Goal: Obtain resource: Download file/media

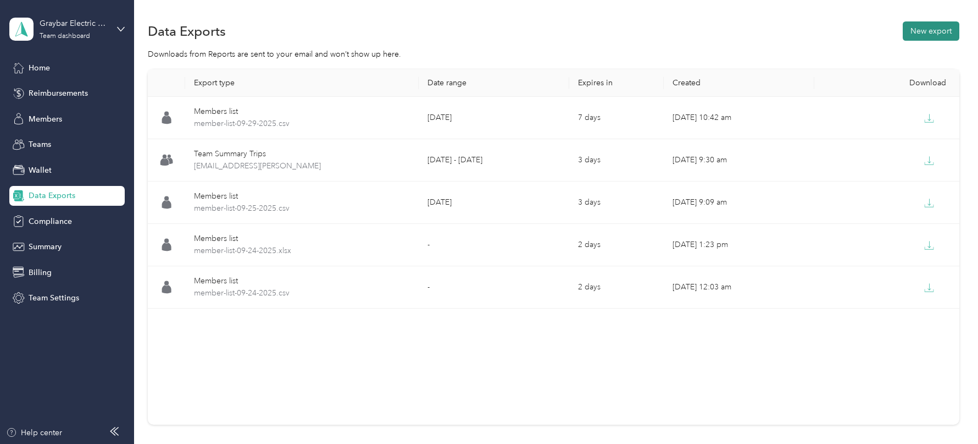
click at [938, 33] on button "New export" at bounding box center [931, 30] width 57 height 19
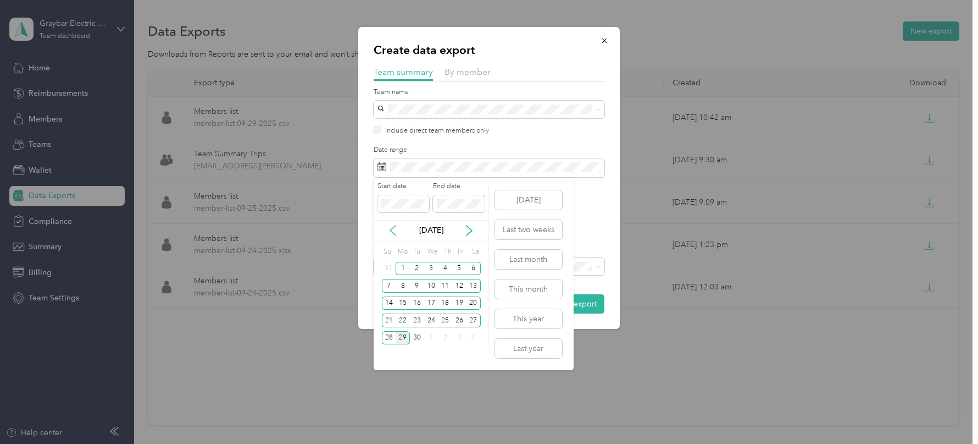
click at [393, 232] on icon at bounding box center [392, 230] width 5 height 10
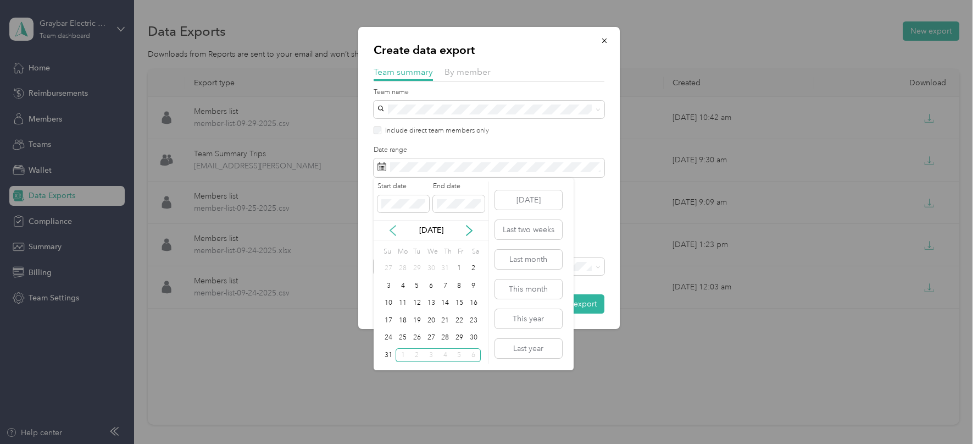
click at [393, 232] on icon at bounding box center [392, 230] width 5 height 10
click at [390, 267] on div "1" at bounding box center [389, 269] width 14 height 14
click at [471, 228] on icon at bounding box center [469, 230] width 5 height 10
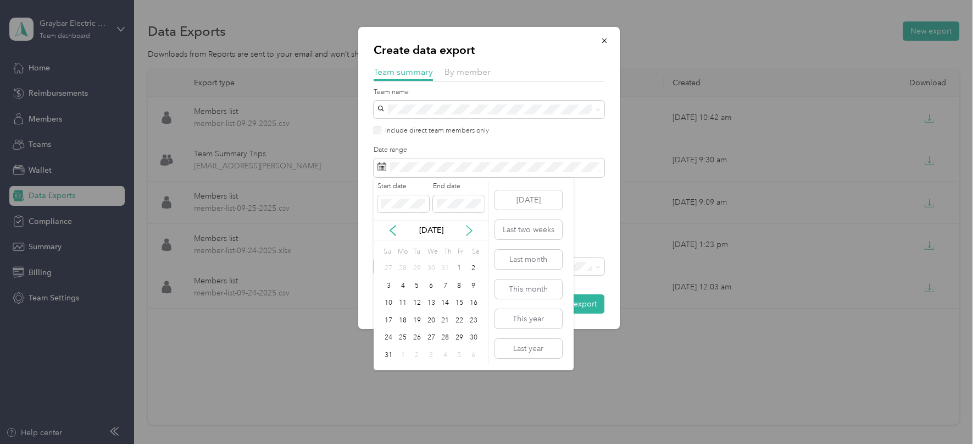
click at [471, 228] on icon at bounding box center [469, 230] width 5 height 10
click at [405, 339] on div "29" at bounding box center [403, 338] width 14 height 14
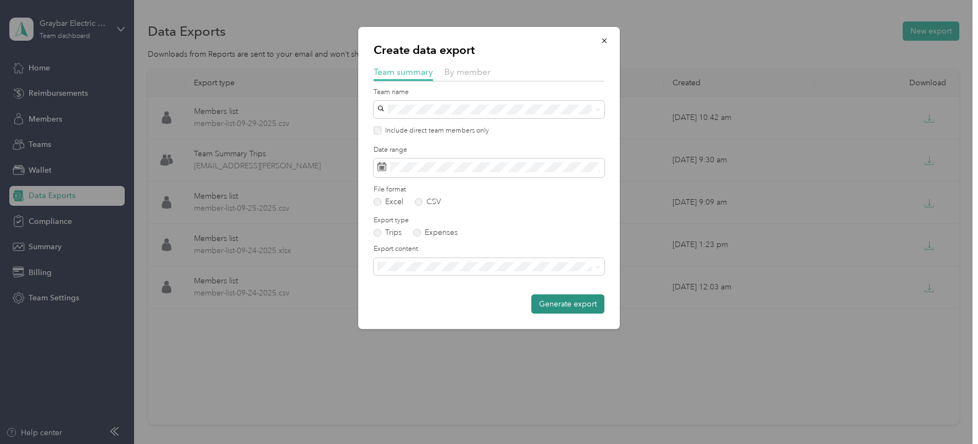
click at [554, 301] on button "Generate export" at bounding box center [567, 303] width 73 height 19
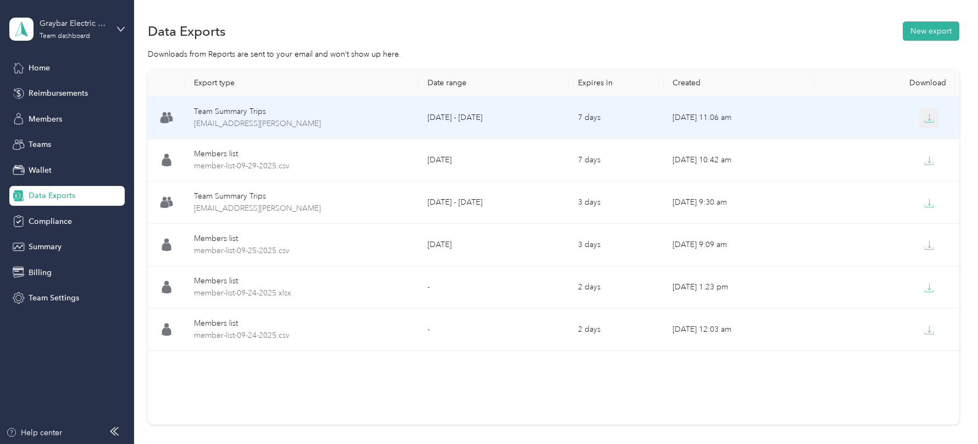
click at [931, 110] on button "button" at bounding box center [929, 118] width 20 height 20
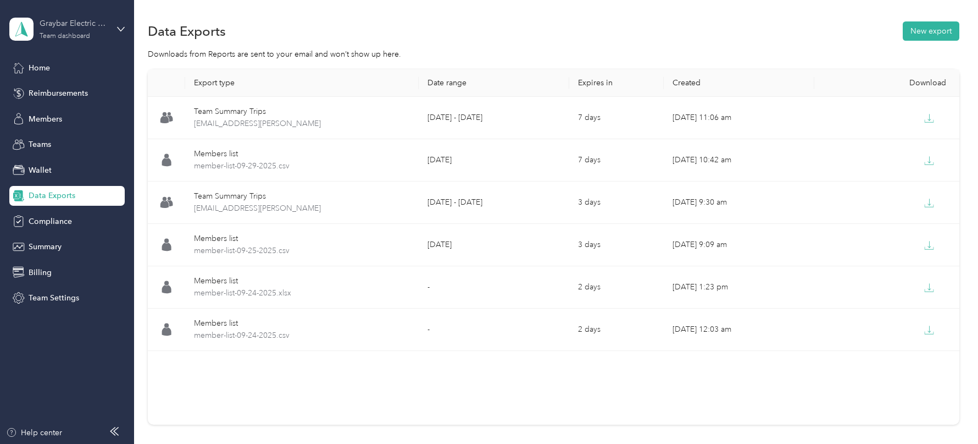
click at [86, 35] on div "Team dashboard" at bounding box center [65, 36] width 51 height 7
click at [70, 135] on div "Log out" at bounding box center [125, 140] width 216 height 19
